Goal: Transaction & Acquisition: Purchase product/service

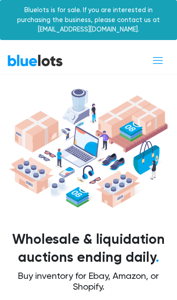
click at [160, 63] on span "Toggle navigation" at bounding box center [158, 60] width 12 height 12
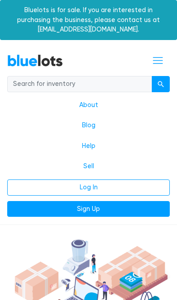
click at [161, 65] on span "Toggle navigation" at bounding box center [158, 60] width 12 height 12
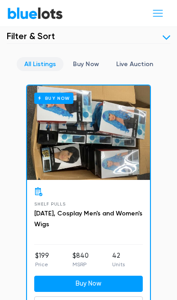
scroll to position [359, 0]
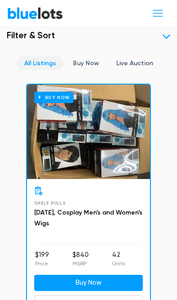
click at [89, 56] on link "Buy Now" at bounding box center [85, 63] width 41 height 14
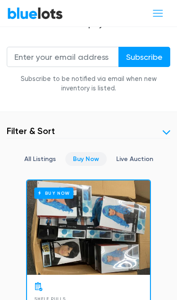
scroll to position [261, 0]
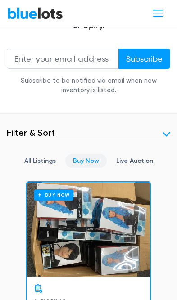
click at [162, 130] on link at bounding box center [166, 134] width 8 height 8
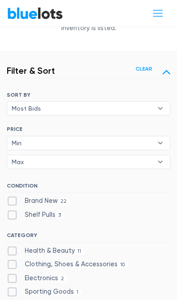
scroll to position [324, 0]
click at [56, 201] on label "Brand New 22" at bounding box center [38, 201] width 63 height 10
click at [13, 201] on New"] "Brand New 22" at bounding box center [10, 199] width 6 height 6
checkbox New"] "true"
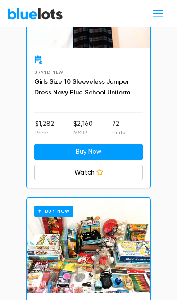
scroll to position [5131, 0]
